Goal: Information Seeking & Learning: Learn about a topic

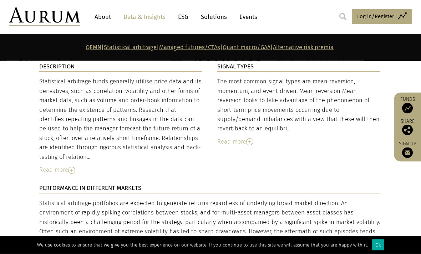
scroll to position [1217, 0]
click at [57, 165] on div "Read more" at bounding box center [120, 169] width 163 height 9
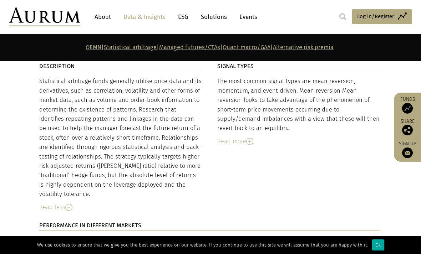
click at [58, 203] on div "Read less" at bounding box center [120, 207] width 163 height 9
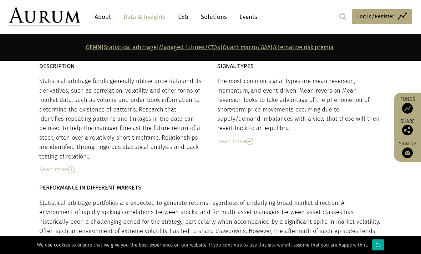
click at [58, 165] on div "Read more" at bounding box center [120, 169] width 163 height 9
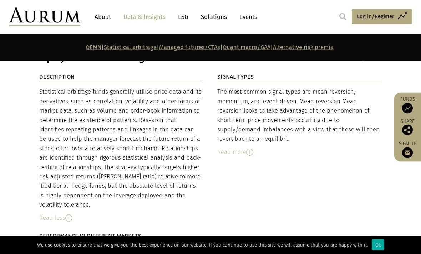
scroll to position [1206, 0]
click at [230, 148] on div "Read more" at bounding box center [298, 152] width 163 height 9
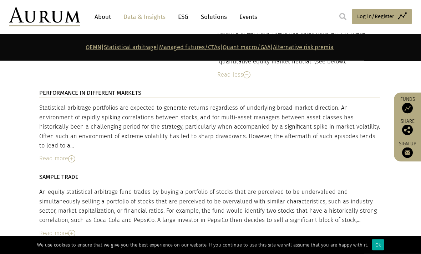
scroll to position [1558, 0]
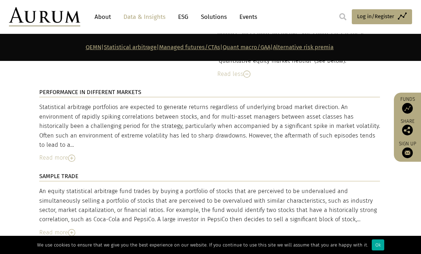
click at [58, 153] on div "Read more" at bounding box center [209, 157] width 341 height 9
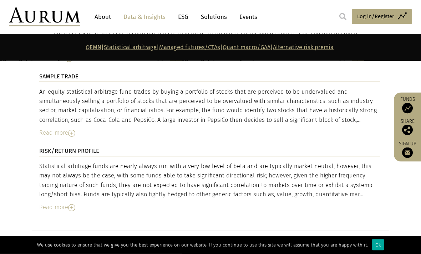
scroll to position [1764, 0]
click at [59, 128] on div "Read more" at bounding box center [209, 132] width 341 height 9
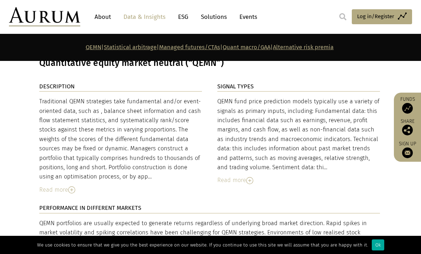
scroll to position [2051, 0]
click at [54, 186] on div "Read more" at bounding box center [120, 190] width 163 height 9
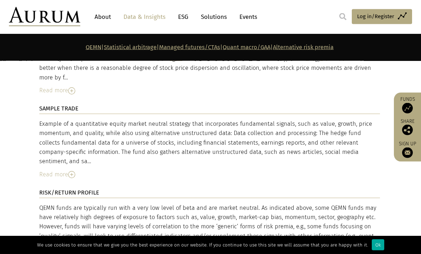
scroll to position [2276, 0]
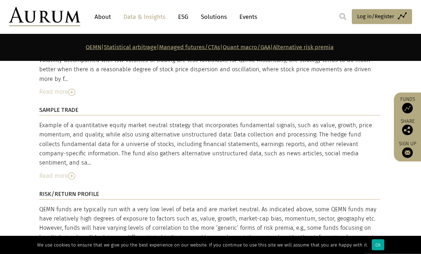
click at [61, 172] on div "Read more" at bounding box center [209, 176] width 341 height 9
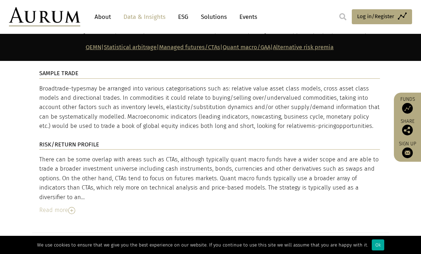
scroll to position [3335, 0]
click at [184, 17] on link "ESG" at bounding box center [182, 16] width 17 height 13
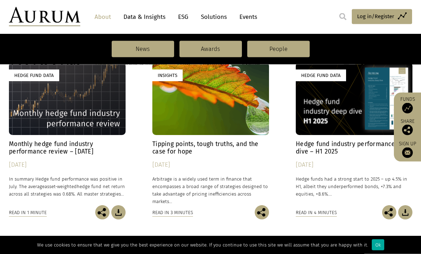
scroll to position [526, 0]
click at [55, 143] on h4 "Monthly hedge fund industry performance review – July 2025" at bounding box center [67, 148] width 117 height 15
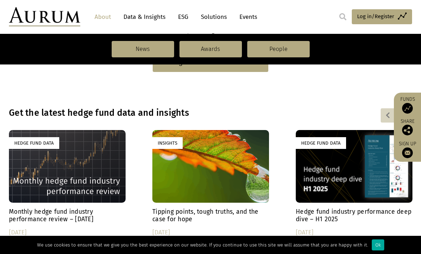
scroll to position [549, 0]
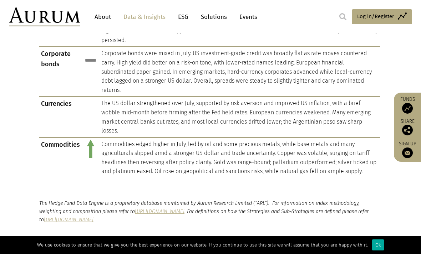
scroll to position [707, 0]
